Goal: Check status: Check status

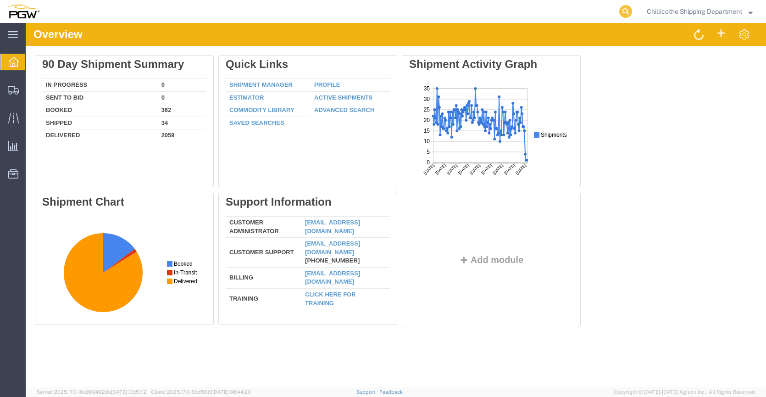
click at [623, 11] on icon at bounding box center [625, 11] width 13 height 13
type input "666783"
click at [626, 13] on icon at bounding box center [625, 11] width 13 height 13
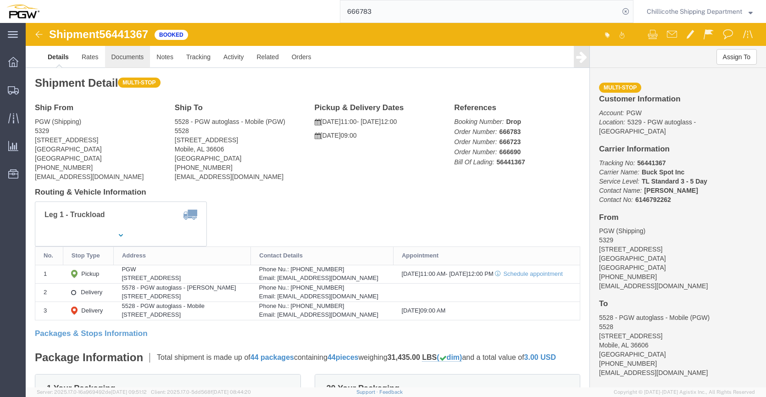
click link "Documents"
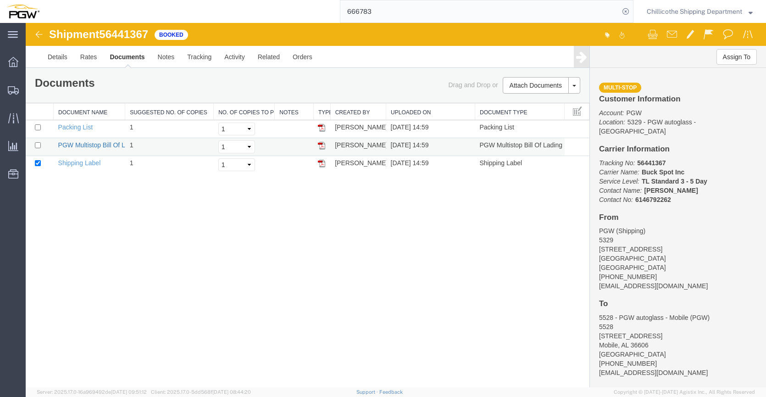
click at [92, 145] on link "PGW Multistop Bill Of Lading" at bounding box center [99, 144] width 83 height 7
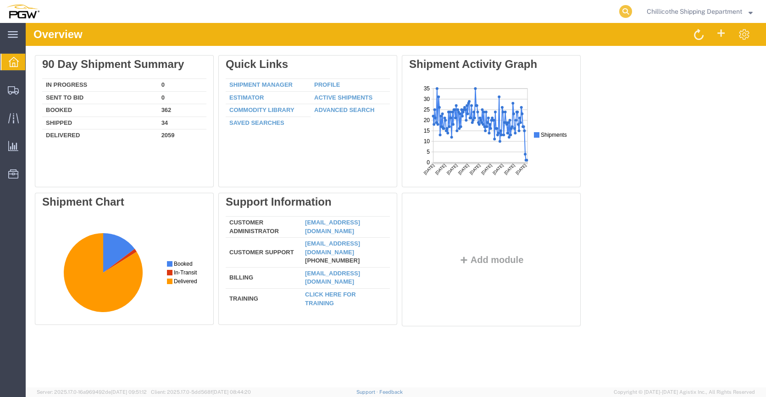
click at [629, 8] on icon at bounding box center [625, 11] width 13 height 13
paste input "666713"
click at [616, 14] on input "666713" at bounding box center [479, 11] width 279 height 22
click at [624, 14] on icon at bounding box center [625, 11] width 13 height 13
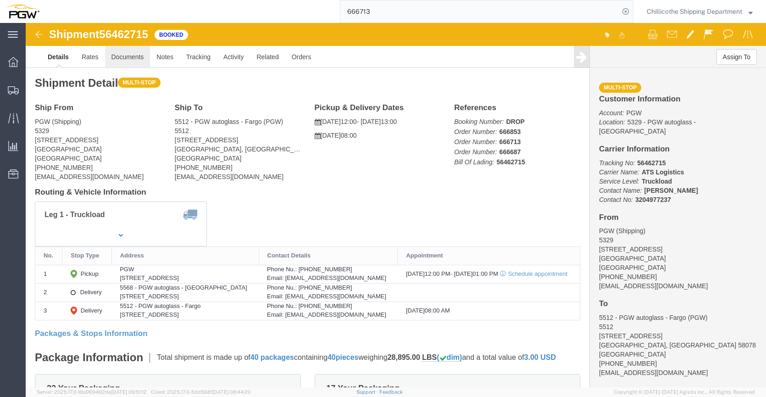
click link "Documents"
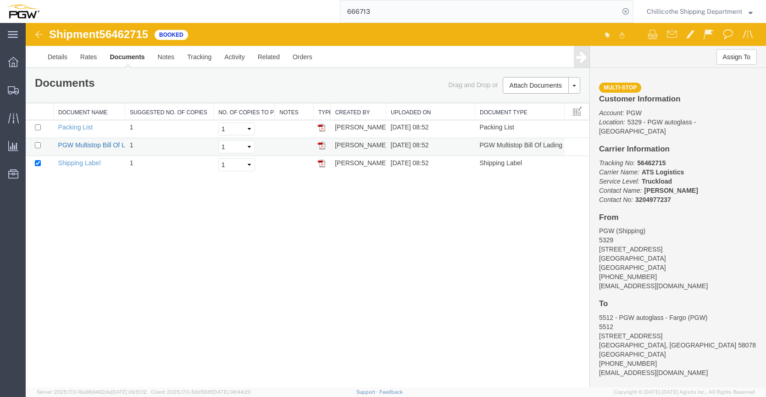
click at [110, 144] on link "PGW Multistop Bill Of Lading" at bounding box center [99, 144] width 83 height 7
click at [397, 17] on input "666713" at bounding box center [479, 11] width 279 height 22
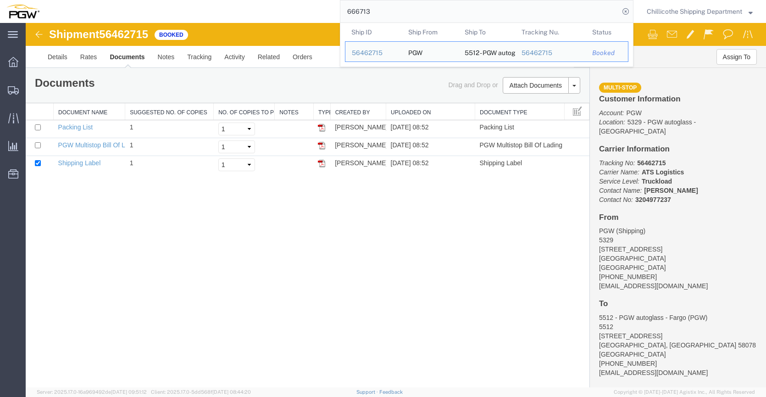
click at [397, 17] on input "666713" at bounding box center [479, 11] width 279 height 22
paste input "671"
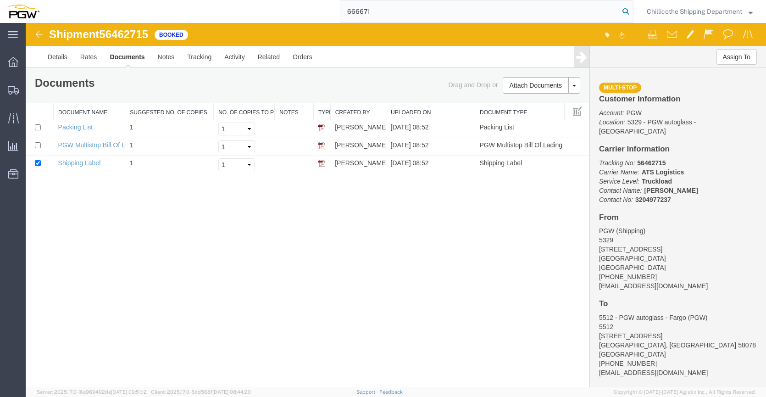
type input "666671"
click at [627, 12] on icon at bounding box center [625, 11] width 13 height 13
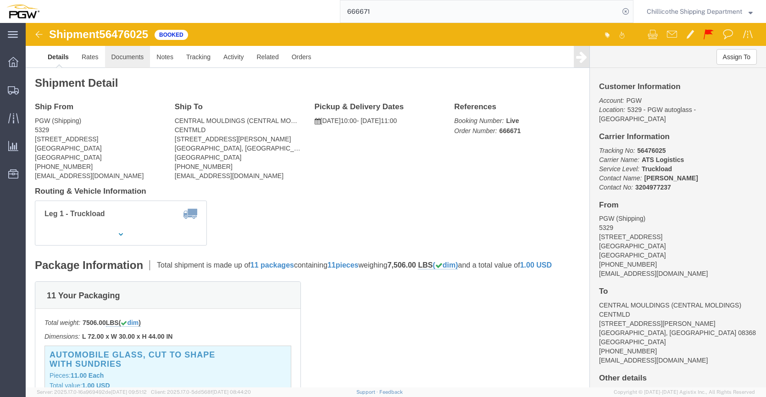
click link "Documents"
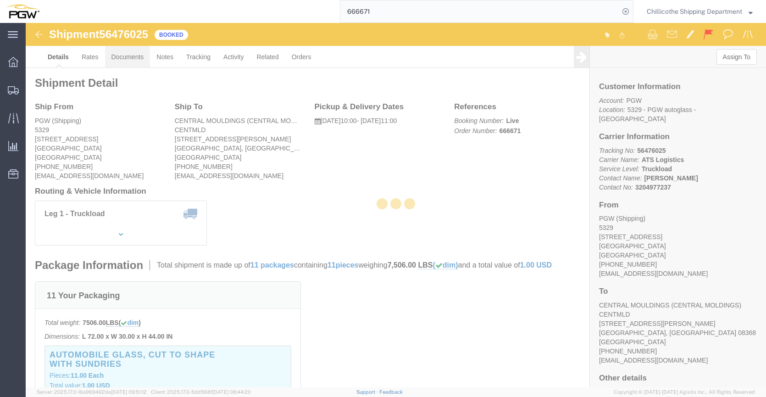
click div
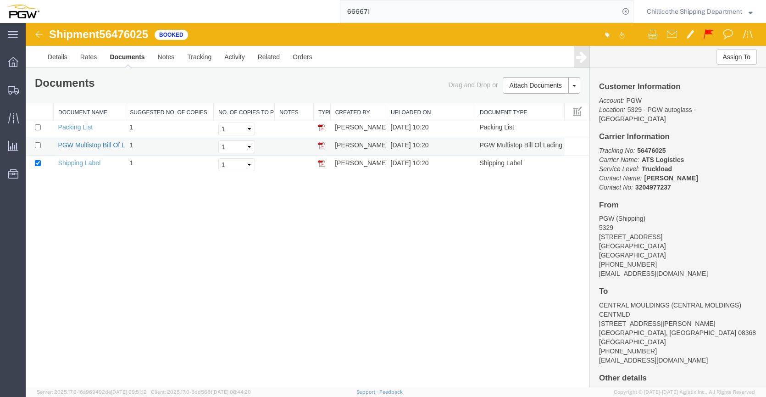
click at [76, 143] on link "PGW Multistop Bill Of Lading" at bounding box center [99, 144] width 83 height 7
